Goal: Transaction & Acquisition: Purchase product/service

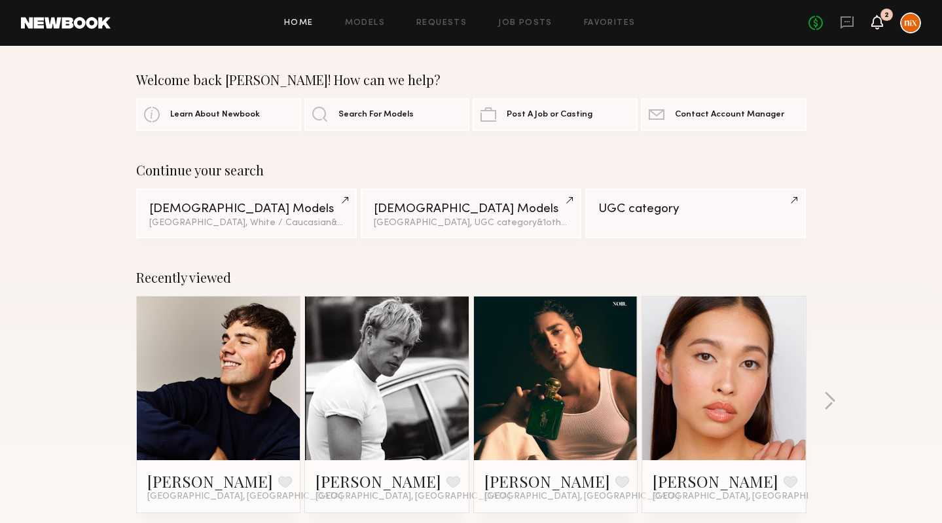
click at [878, 18] on icon at bounding box center [877, 21] width 10 height 9
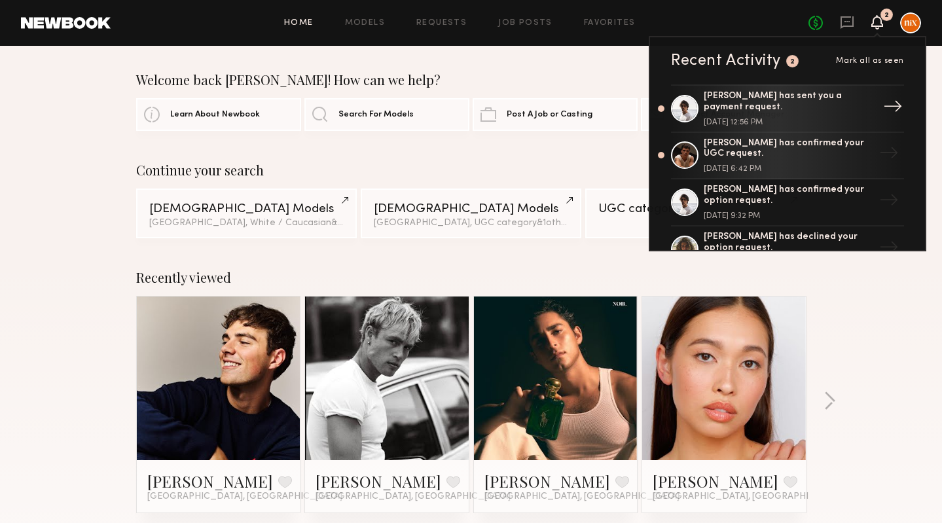
click at [810, 110] on div "[PERSON_NAME] has sent you a payment request. [DATE] 12:56 PM" at bounding box center [789, 108] width 170 height 35
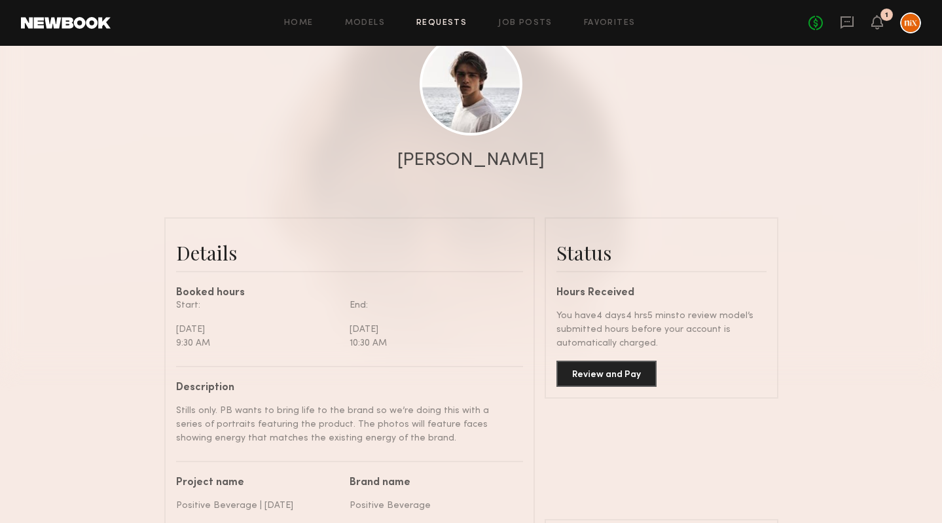
scroll to position [157, 0]
click at [620, 377] on button "Review and Pay" at bounding box center [607, 373] width 100 height 26
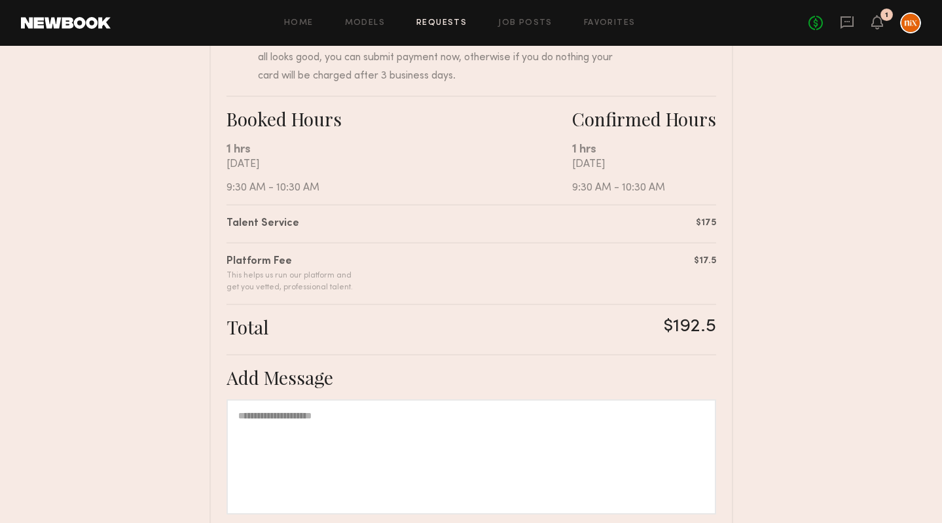
scroll to position [314, 0]
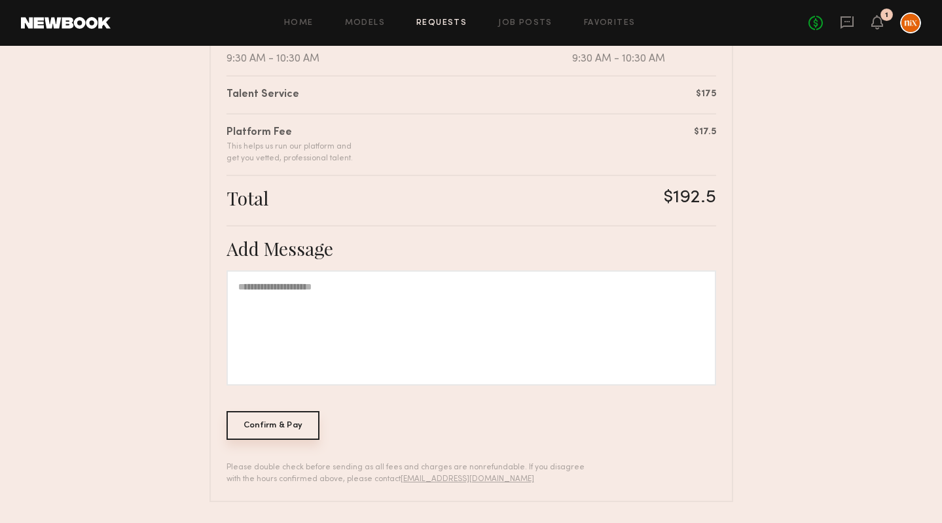
click at [282, 429] on div "Confirm & Pay" at bounding box center [274, 425] width 94 height 29
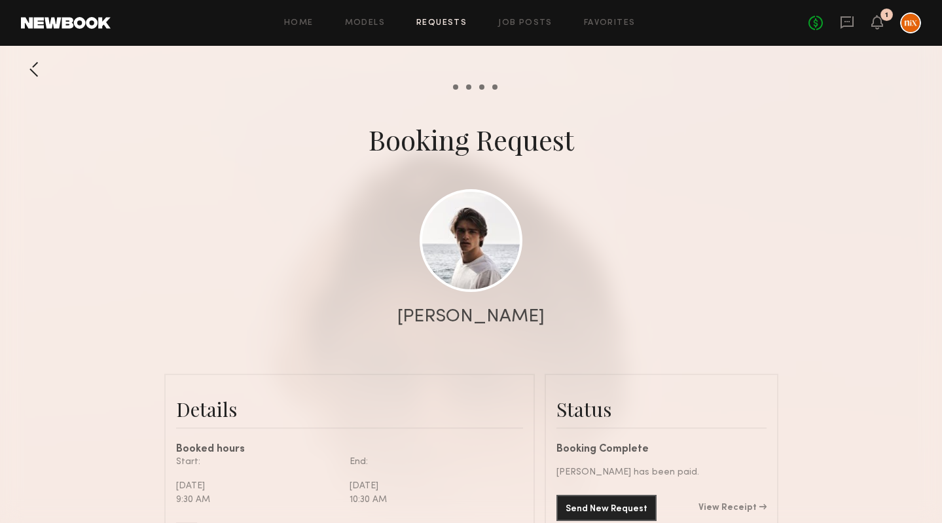
scroll to position [1094, 0]
click at [345, 411] on div "Details" at bounding box center [349, 409] width 347 height 26
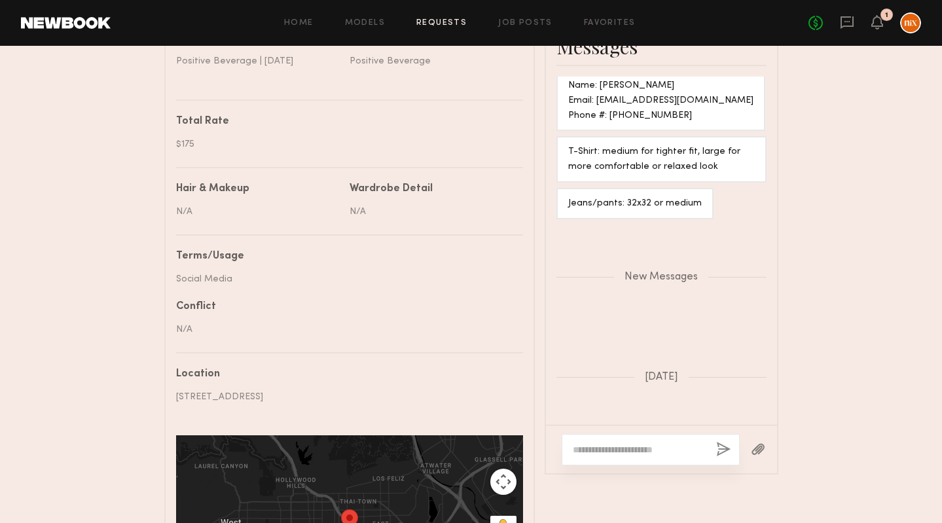
scroll to position [696, 0]
click at [602, 444] on textarea at bounding box center [639, 450] width 133 height 13
type textarea "**********"
click at [725, 454] on button "button" at bounding box center [723, 451] width 14 height 16
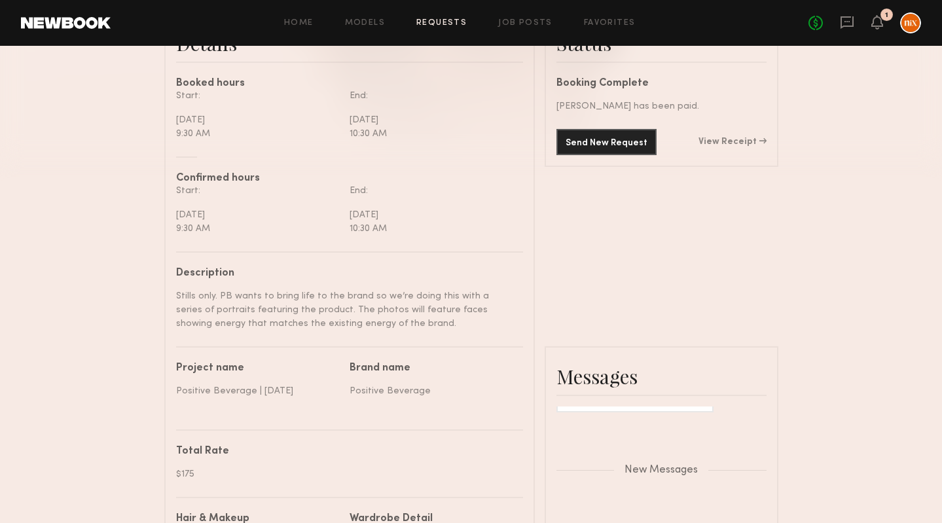
scroll to position [0, 0]
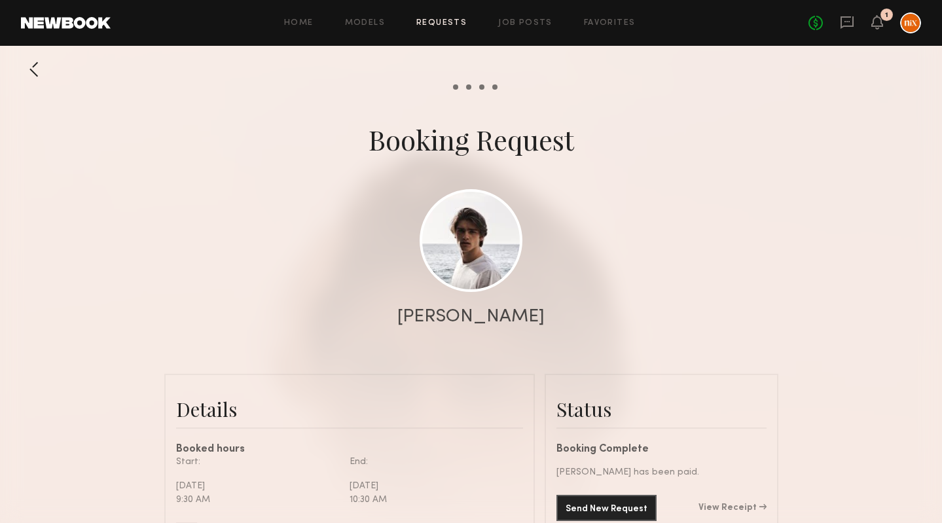
click at [713, 308] on div "[PERSON_NAME]" at bounding box center [471, 317] width 942 height 18
click at [880, 29] on div "1" at bounding box center [878, 23] width 12 height 16
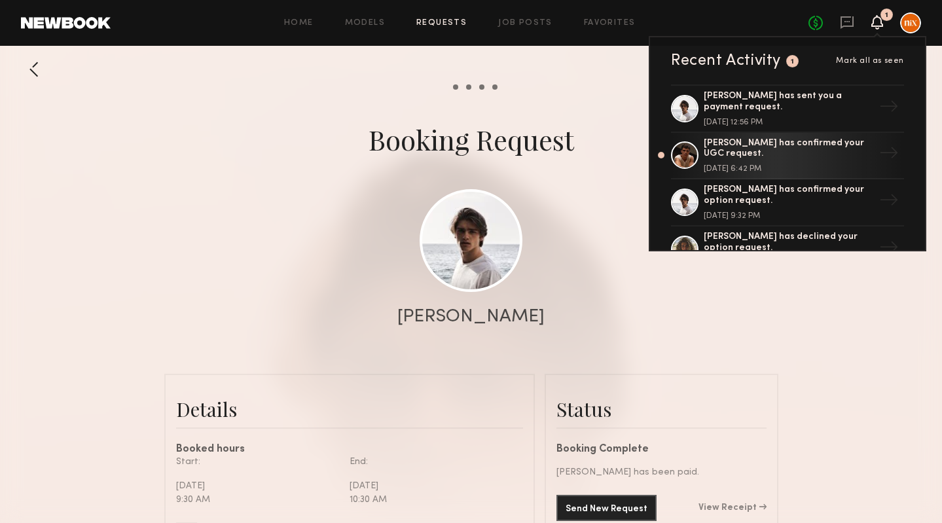
click at [881, 60] on span "Mark all as seen" at bounding box center [870, 61] width 68 height 8
